Goal: Information Seeking & Learning: Find contact information

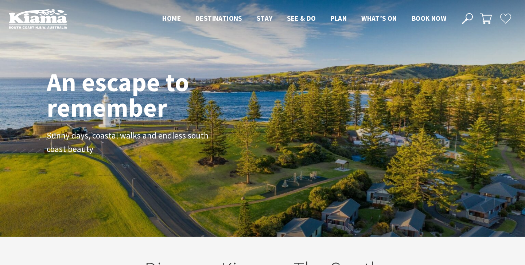
scroll to position [114, 519]
click at [164, 41] on div "An escape to remember Sunny days, coastal walks and endless south coast beauty" at bounding box center [262, 118] width 525 height 237
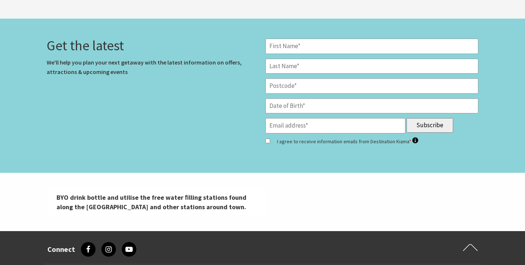
scroll to position [3031, 0]
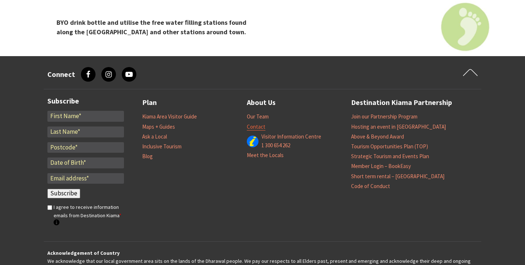
click at [257, 123] on link "Contact" at bounding box center [256, 126] width 19 height 7
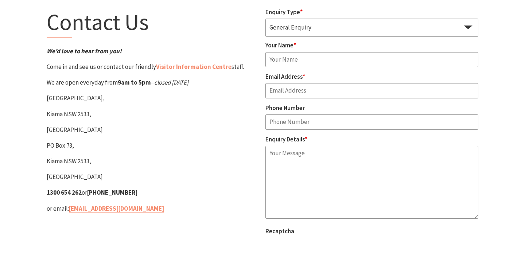
scroll to position [68, 0]
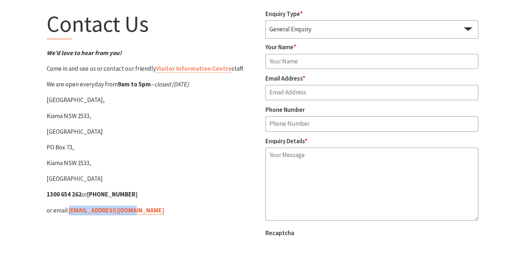
drag, startPoint x: 144, startPoint y: 215, endPoint x: 71, endPoint y: 212, distance: 73.3
click at [71, 212] on div "Contact Us We’d love to hear from you! Come in and see us or contact our friend…" at bounding box center [153, 148] width 219 height 278
copy link "[EMAIL_ADDRESS][DOMAIN_NAME]"
